Goal: Transaction & Acquisition: Purchase product/service

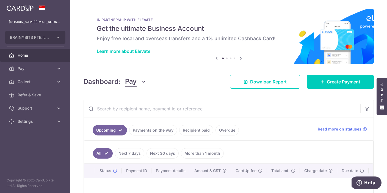
click at [152, 132] on link "Payments on the way" at bounding box center [153, 130] width 48 height 10
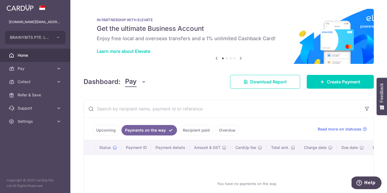
click at [196, 129] on link "Recipient paid" at bounding box center [196, 130] width 34 height 10
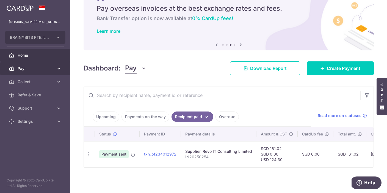
click at [40, 68] on span "Pay" at bounding box center [36, 68] width 36 height 5
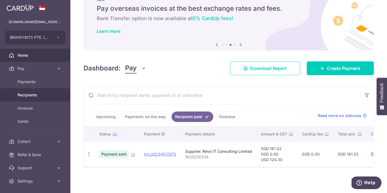
click at [39, 96] on span "Recipients" at bounding box center [36, 94] width 36 height 5
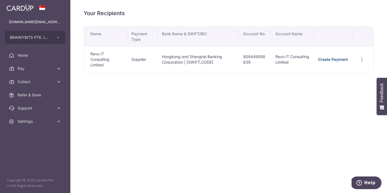
click at [341, 57] on link "Create Payment" at bounding box center [333, 59] width 30 height 5
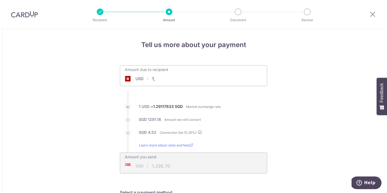
type input "1"
click button "Add Card" at bounding box center [0, 0] width 0 height 0
type input "2,520.90"
type input "3,266.29"
click at [246, 131] on li "SGD 11.41 Conversion fee ( 0.35 %)" at bounding box center [193, 135] width 147 height 13
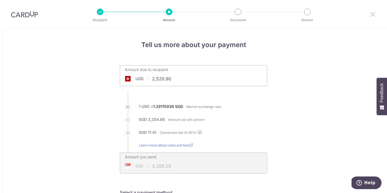
click at [372, 14] on icon at bounding box center [372, 14] width 7 height 7
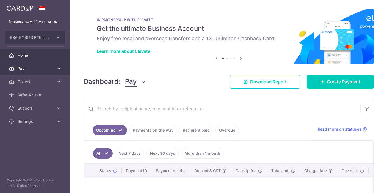
click at [37, 68] on span "Pay" at bounding box center [36, 68] width 36 height 5
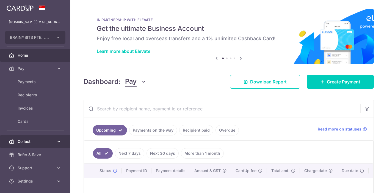
click at [35, 138] on link "Collect" at bounding box center [35, 141] width 70 height 13
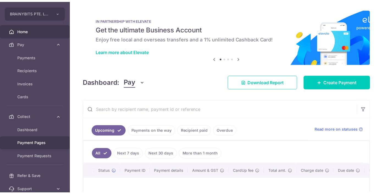
scroll to position [29, 0]
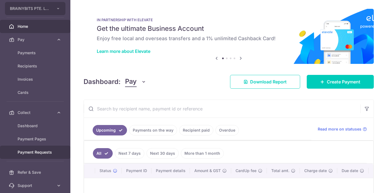
click at [41, 153] on span "Payment Requests" at bounding box center [36, 151] width 36 height 5
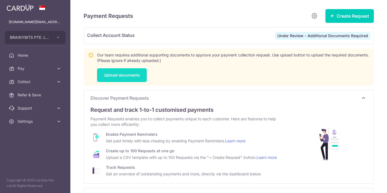
click at [126, 72] on link "Upload documents" at bounding box center [122, 75] width 50 height 14
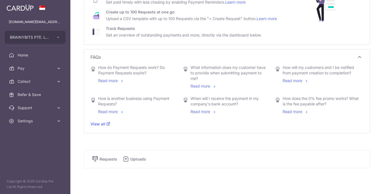
scroll to position [144, 0]
click at [111, 160] on span "Requests" at bounding box center [108, 159] width 19 height 5
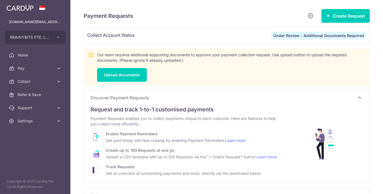
scroll to position [0, 0]
click at [126, 76] on link "Upload documents" at bounding box center [122, 75] width 50 height 14
click at [22, 38] on span "BRAINYBITS PTE. LTD." at bounding box center [30, 37] width 41 height 5
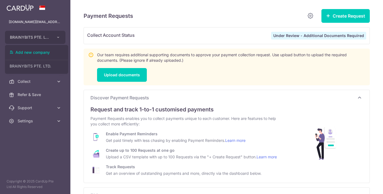
click at [48, 134] on aside "brainybits.sg@gmail.com BRAINYBITS PTE. LTD. Add new company BRAINYBITS PTE. LT…" at bounding box center [35, 97] width 70 height 194
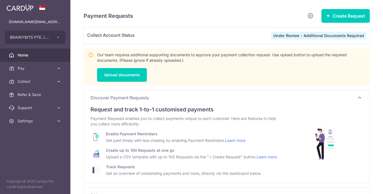
click at [26, 57] on span "Home" at bounding box center [36, 54] width 36 height 5
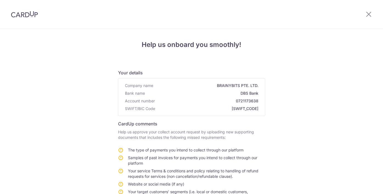
scroll to position [0, 0]
click at [366, 14] on icon at bounding box center [369, 14] width 7 height 7
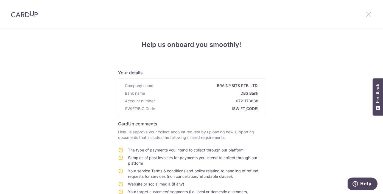
click at [370, 13] on icon at bounding box center [369, 14] width 7 height 7
click at [366, 13] on icon at bounding box center [369, 14] width 7 height 7
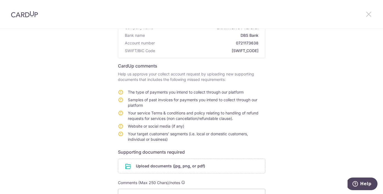
scroll to position [57, 0]
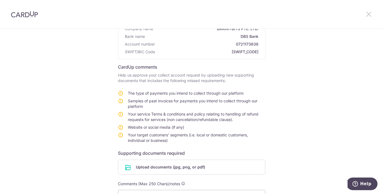
click at [365, 15] on icon at bounding box center [368, 14] width 7 height 7
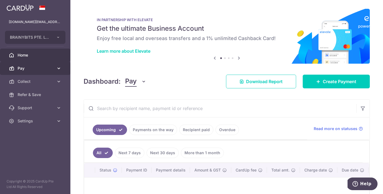
click at [34, 66] on span "Pay" at bounding box center [36, 68] width 36 height 5
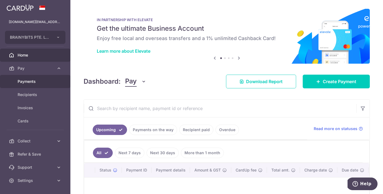
click at [38, 82] on span "Payments" at bounding box center [36, 81] width 36 height 5
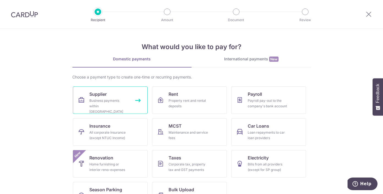
click at [115, 100] on div "Business payments within [GEOGRAPHIC_DATA]" at bounding box center [109, 106] width 40 height 16
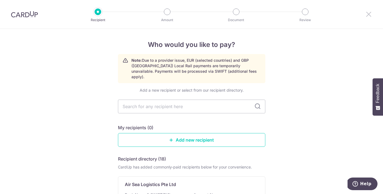
click at [367, 14] on icon at bounding box center [368, 14] width 7 height 7
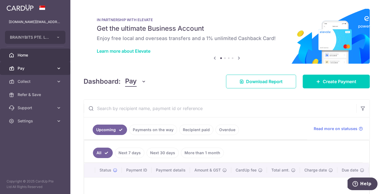
click at [30, 68] on span "Pay" at bounding box center [36, 68] width 36 height 5
